Goal: Book appointment/travel/reservation

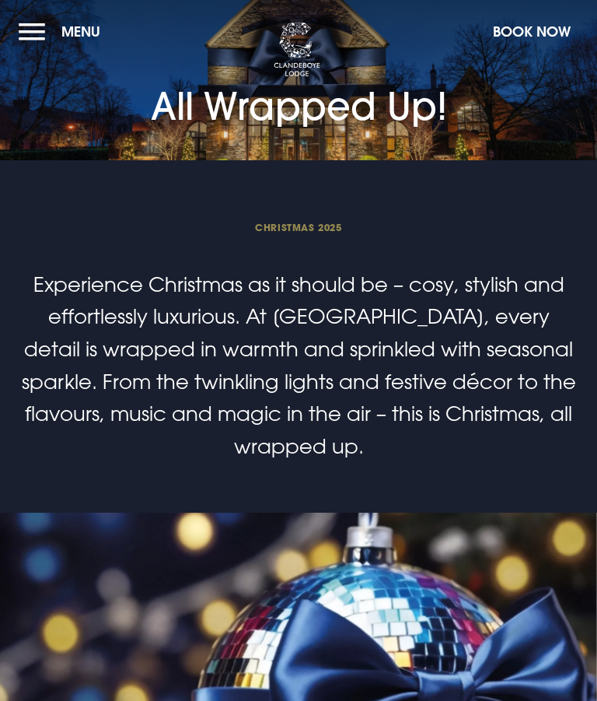
click at [530, 23] on button "Book Now" at bounding box center [531, 31] width 93 height 33
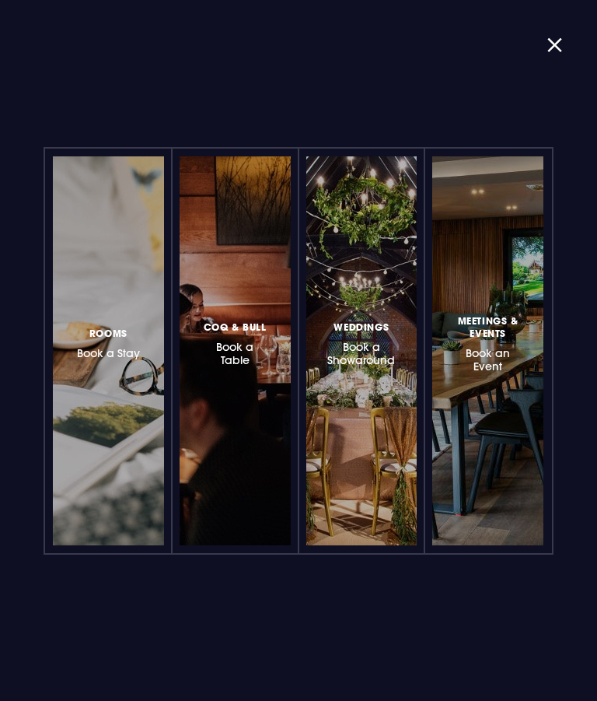
scroll to position [1322, 0]
click at [552, 40] on button "button" at bounding box center [561, 45] width 28 height 11
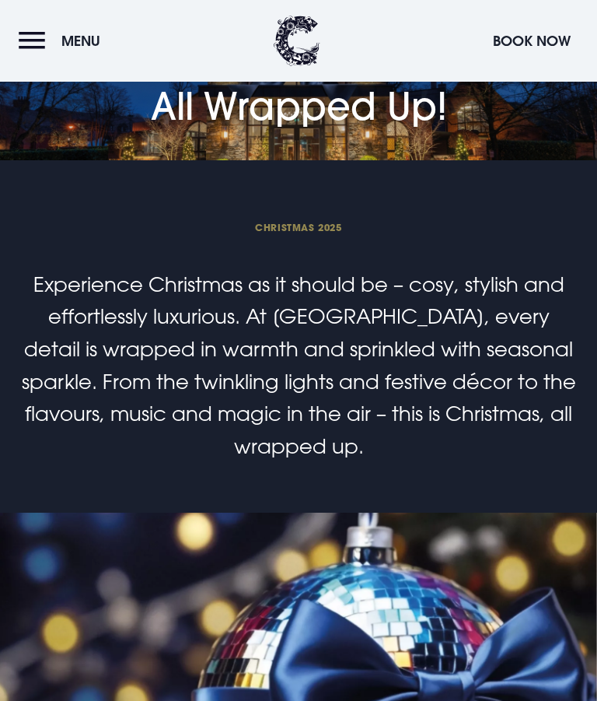
scroll to position [1077, 0]
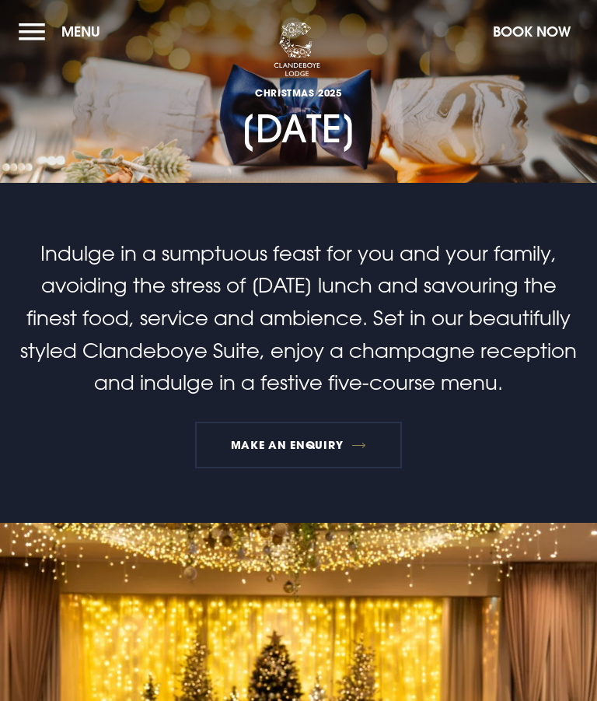
click at [526, 30] on button "Book Now" at bounding box center [531, 31] width 93 height 33
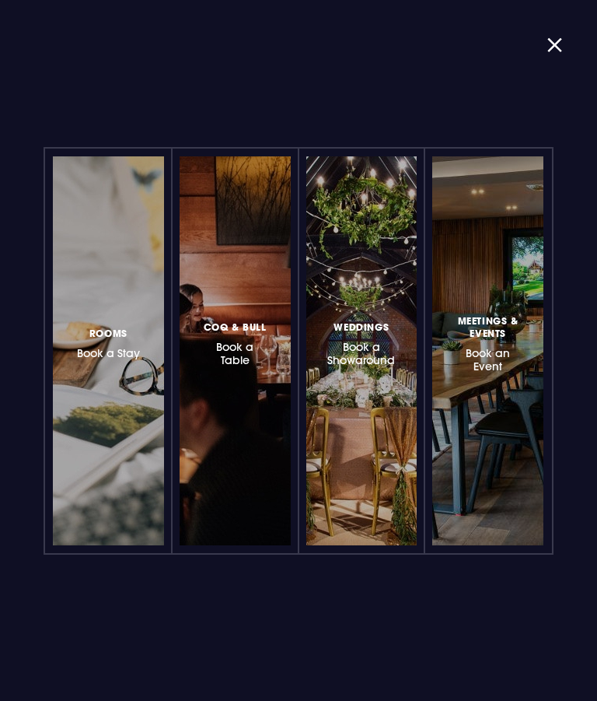
click at [507, 349] on h3 "Meetings & Events Book an Event" at bounding box center [487, 342] width 69 height 61
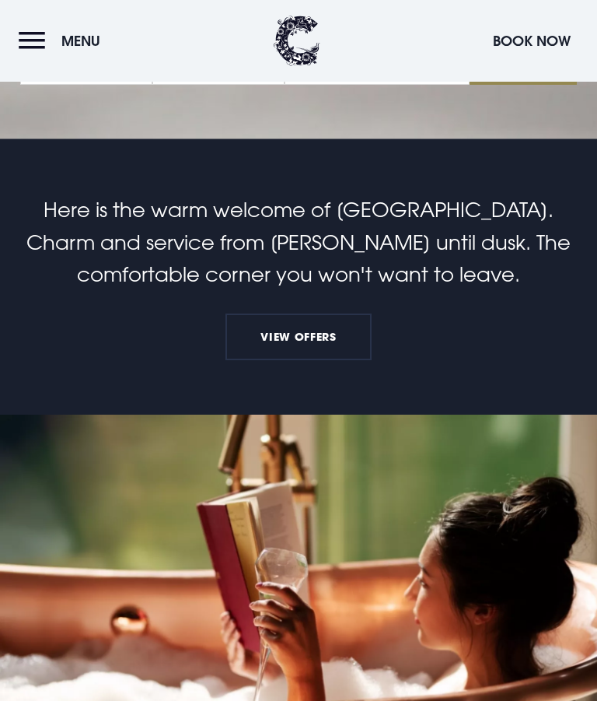
checkbox input "true"
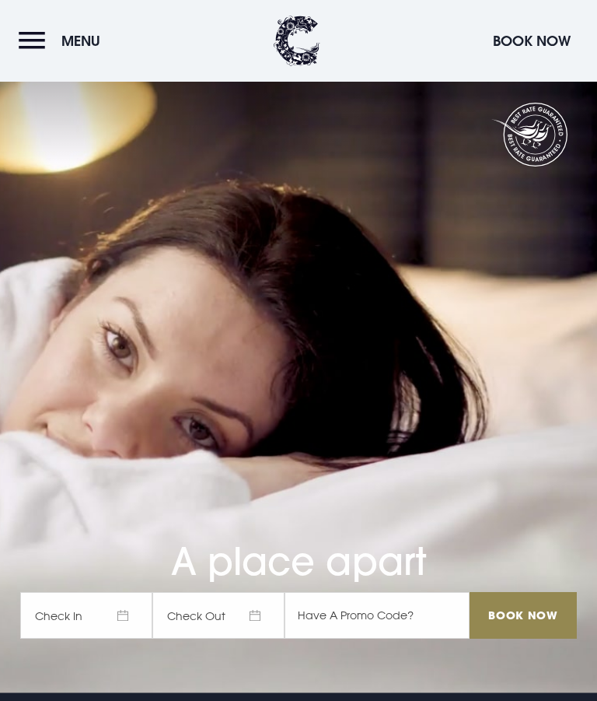
scroll to position [6754, 0]
